Goal: Task Accomplishment & Management: Manage account settings

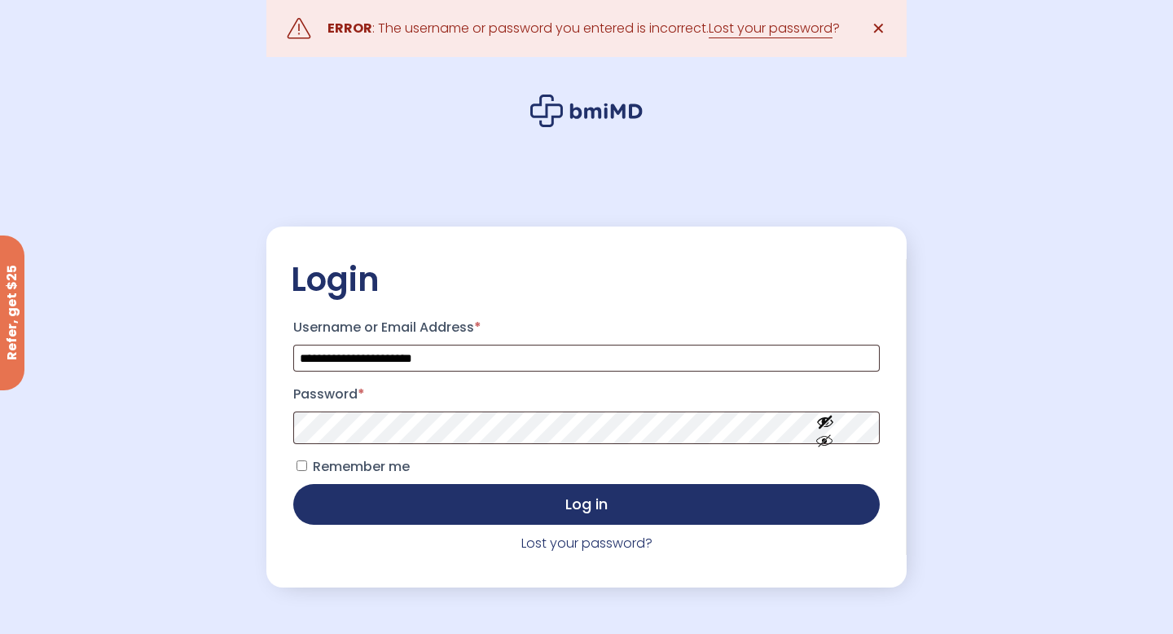
click at [337, 447] on p "Password *" at bounding box center [587, 413] width 592 height 68
click at [293, 484] on button "Log in" at bounding box center [586, 504] width 587 height 41
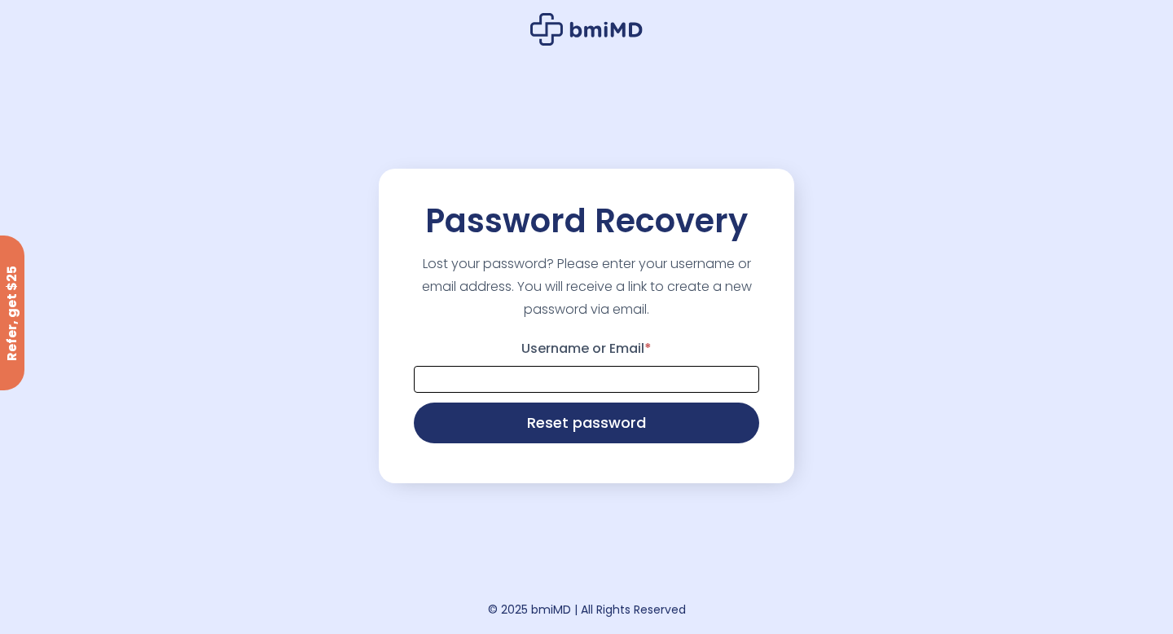
click at [511, 387] on input "Username or Email *" at bounding box center [586, 379] width 345 height 27
type input "**********"
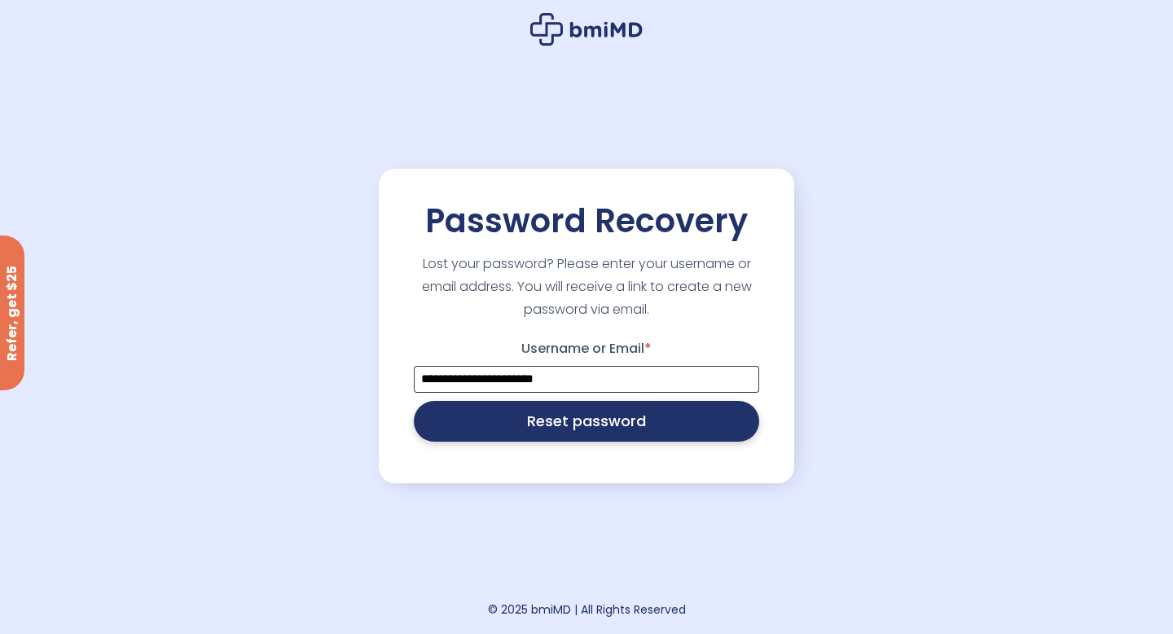
click at [539, 427] on button "Reset password" at bounding box center [586, 421] width 345 height 41
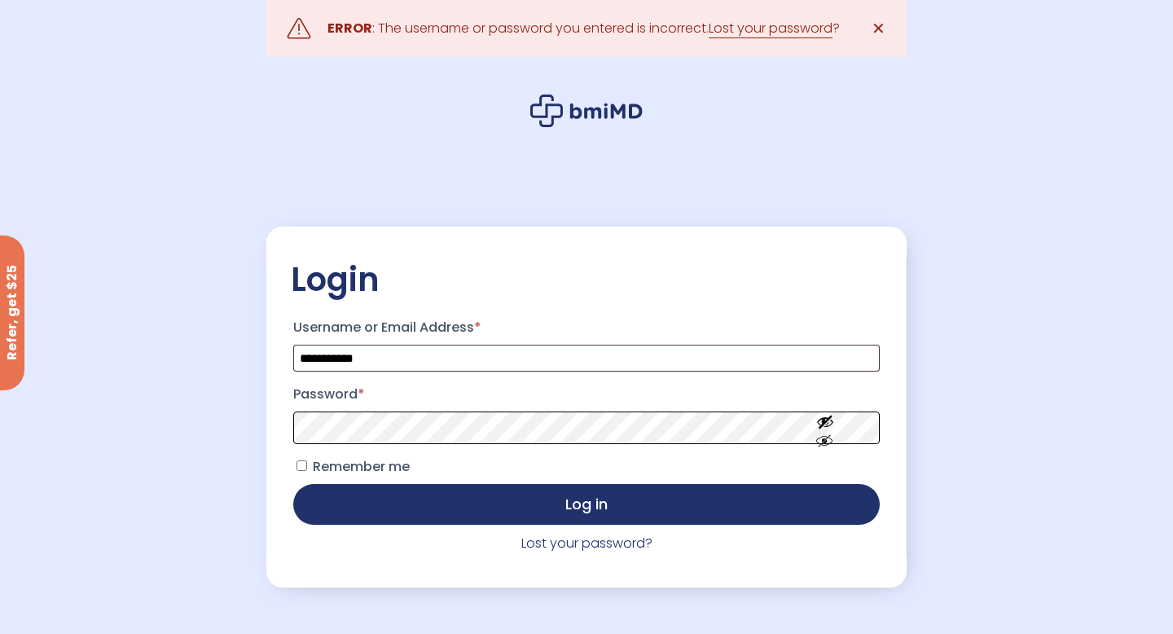
click at [293, 484] on button "Log in" at bounding box center [586, 504] width 587 height 41
